Goal: Check status: Check status

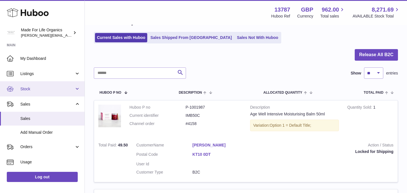
click at [36, 85] on link "Stock" at bounding box center [42, 88] width 84 height 15
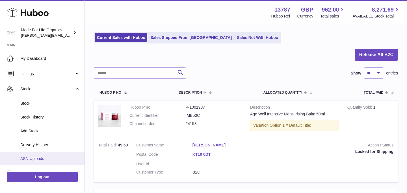
click at [30, 158] on span "ASN Uploads" at bounding box center [50, 158] width 60 height 5
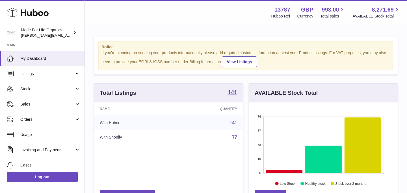
scroll to position [88, 149]
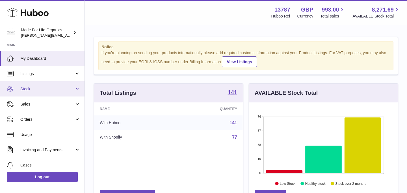
click at [32, 91] on span "Stock" at bounding box center [47, 88] width 54 height 5
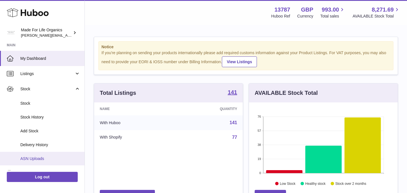
click at [23, 155] on link "ASN Uploads" at bounding box center [42, 159] width 84 height 14
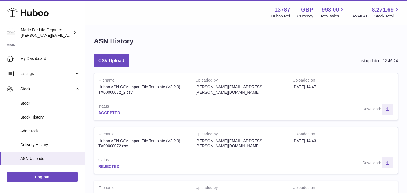
click at [116, 113] on link "ACCEPTED" at bounding box center [109, 113] width 22 height 5
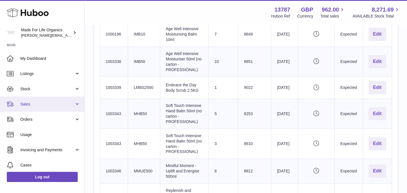
click at [23, 104] on span "Sales" at bounding box center [47, 104] width 54 height 5
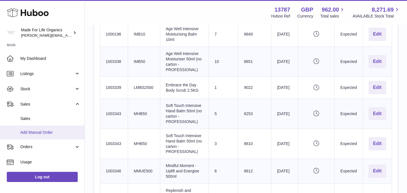
click at [32, 127] on link "Add Manual Order" at bounding box center [42, 133] width 84 height 14
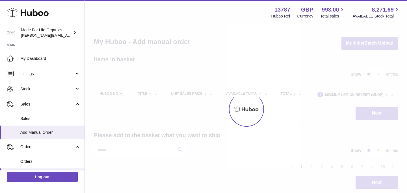
click at [30, 119] on ul "My Dashboard Listings Not with Huboo Listings with Huboo Bundles Stock Stock St…" at bounding box center [42, 162] width 84 height 223
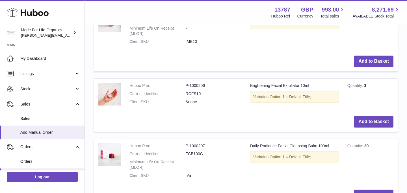
scroll to position [173, 0]
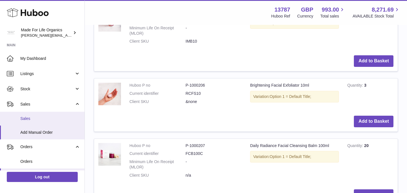
click at [22, 120] on span "Sales" at bounding box center [50, 118] width 60 height 5
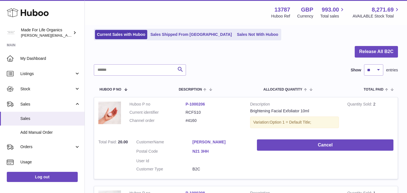
scroll to position [37, 0]
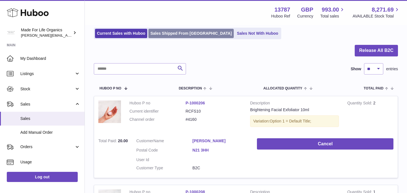
click at [183, 31] on link "Sales Shipped From [GEOGRAPHIC_DATA]" at bounding box center [190, 33] width 85 height 9
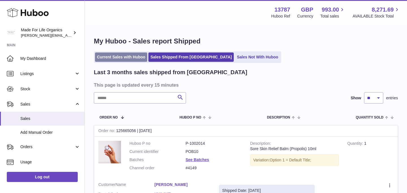
click at [106, 58] on link "Current Sales with Huboo" at bounding box center [121, 57] width 52 height 9
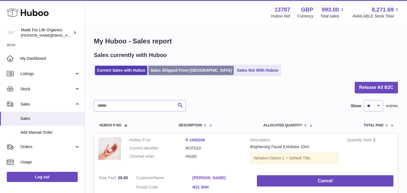
click at [185, 70] on link "Sales Shipped From [GEOGRAPHIC_DATA]" at bounding box center [190, 70] width 85 height 9
